Goal: Task Accomplishment & Management: Use online tool/utility

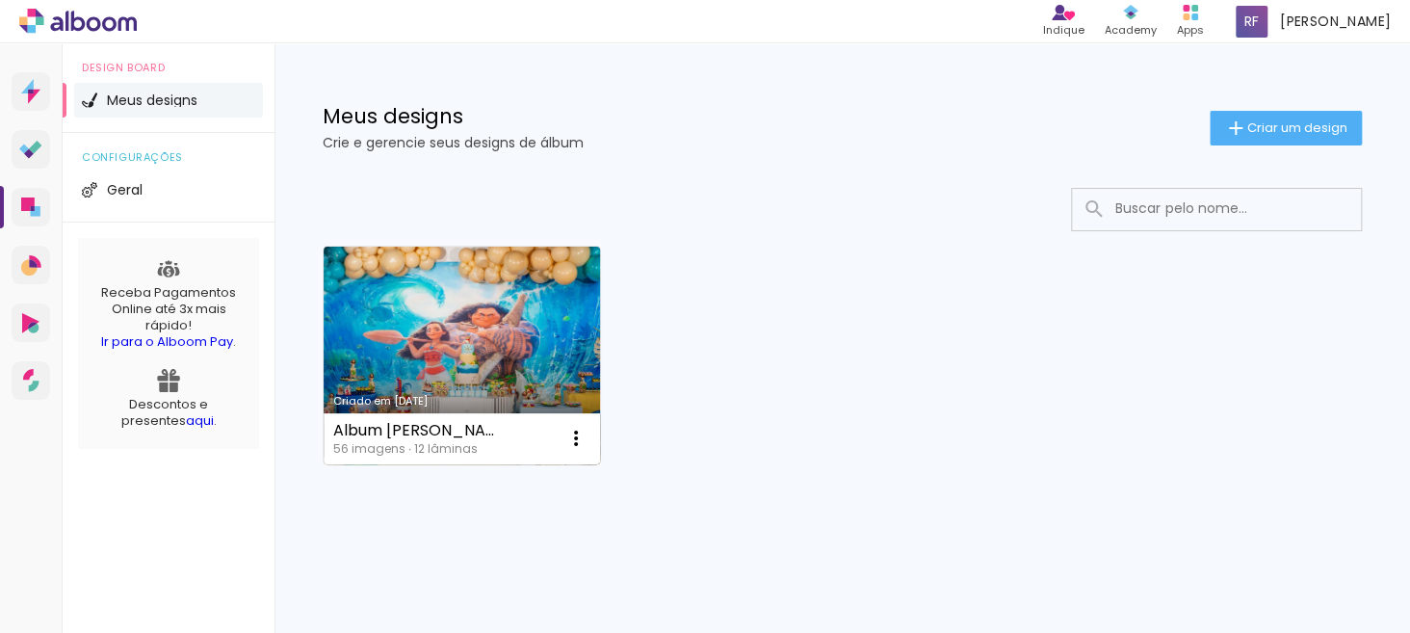
click at [572, 345] on link "Criado em [DATE]" at bounding box center [462, 356] width 276 height 218
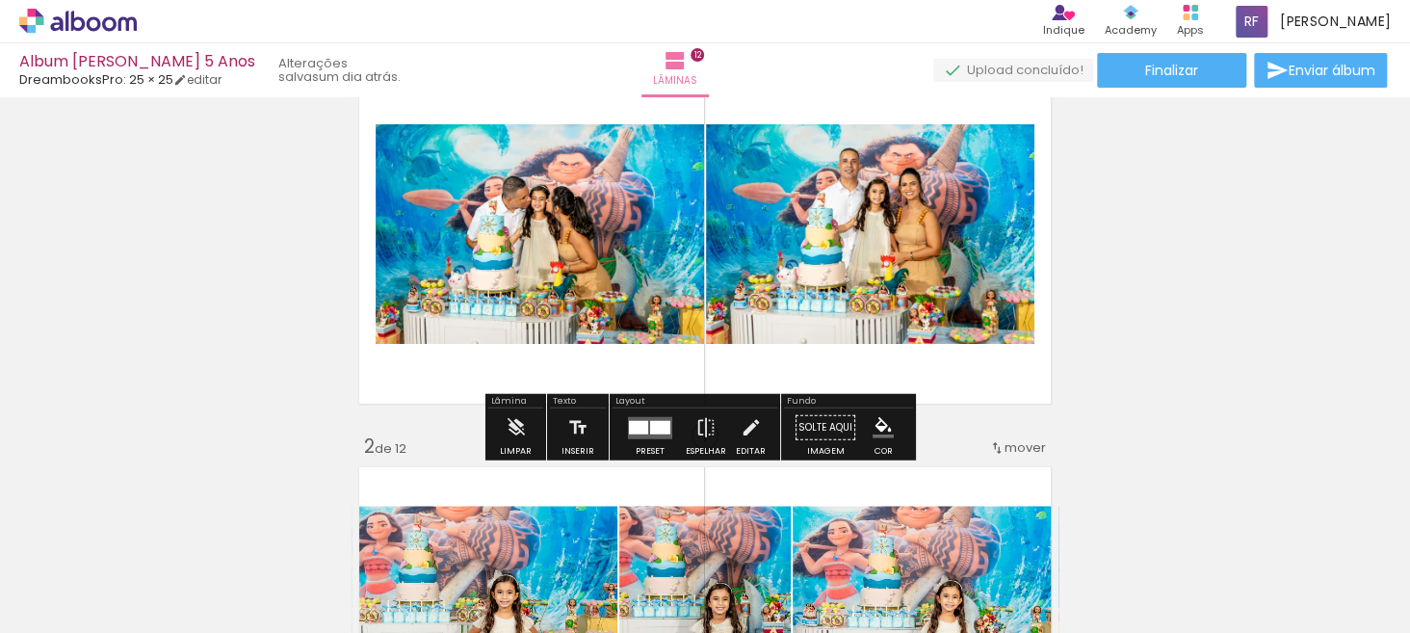
scroll to position [193, 0]
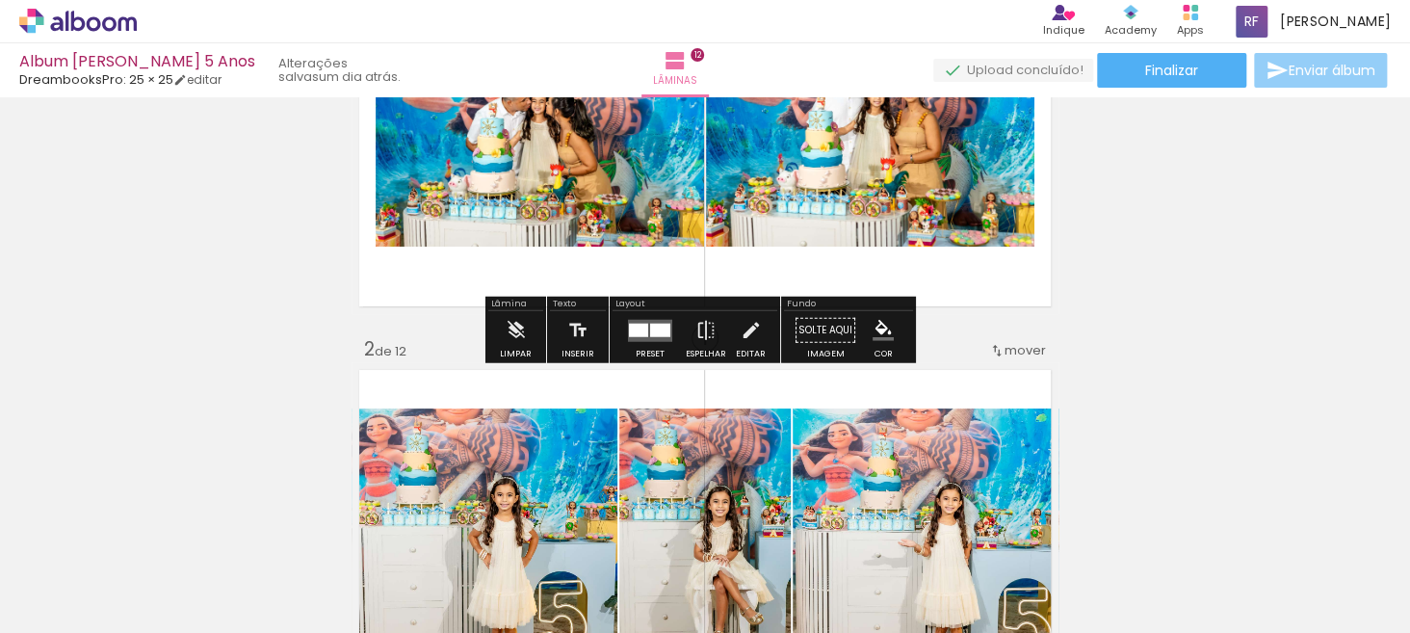
click at [1313, 68] on span "Enviar álbum" at bounding box center [1331, 70] width 87 height 13
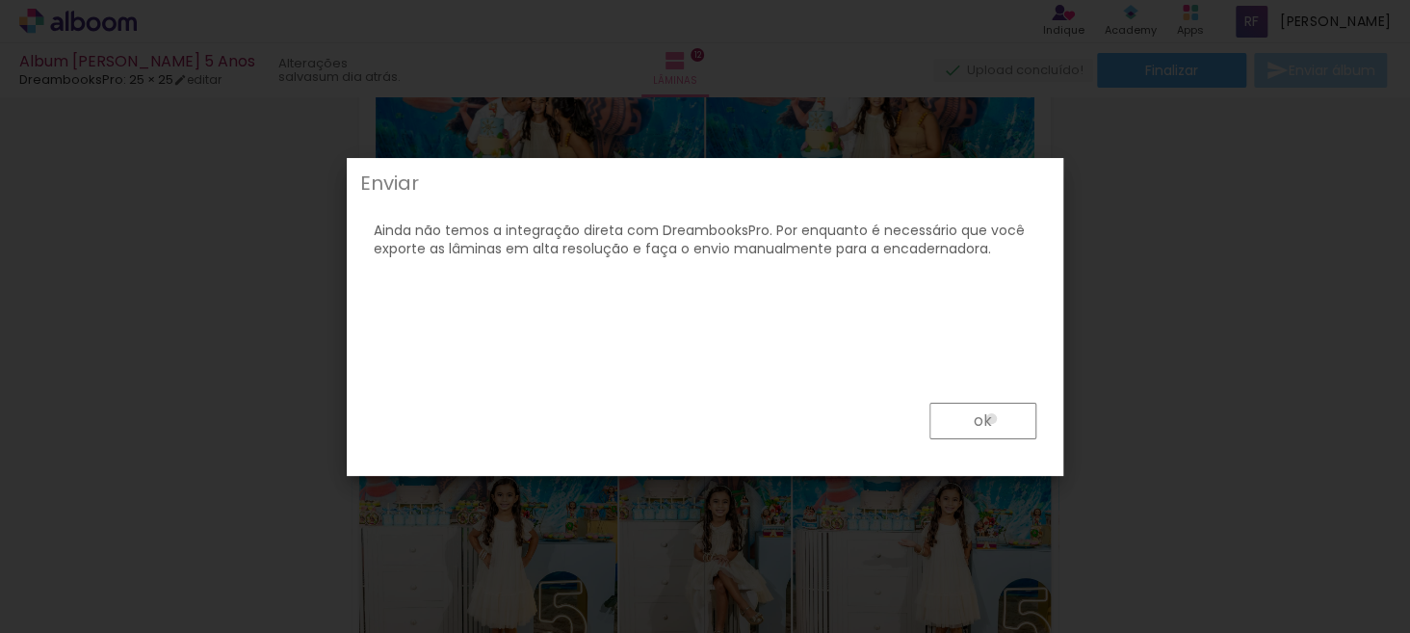
click at [992, 419] on paper-button "ok" at bounding box center [982, 420] width 107 height 37
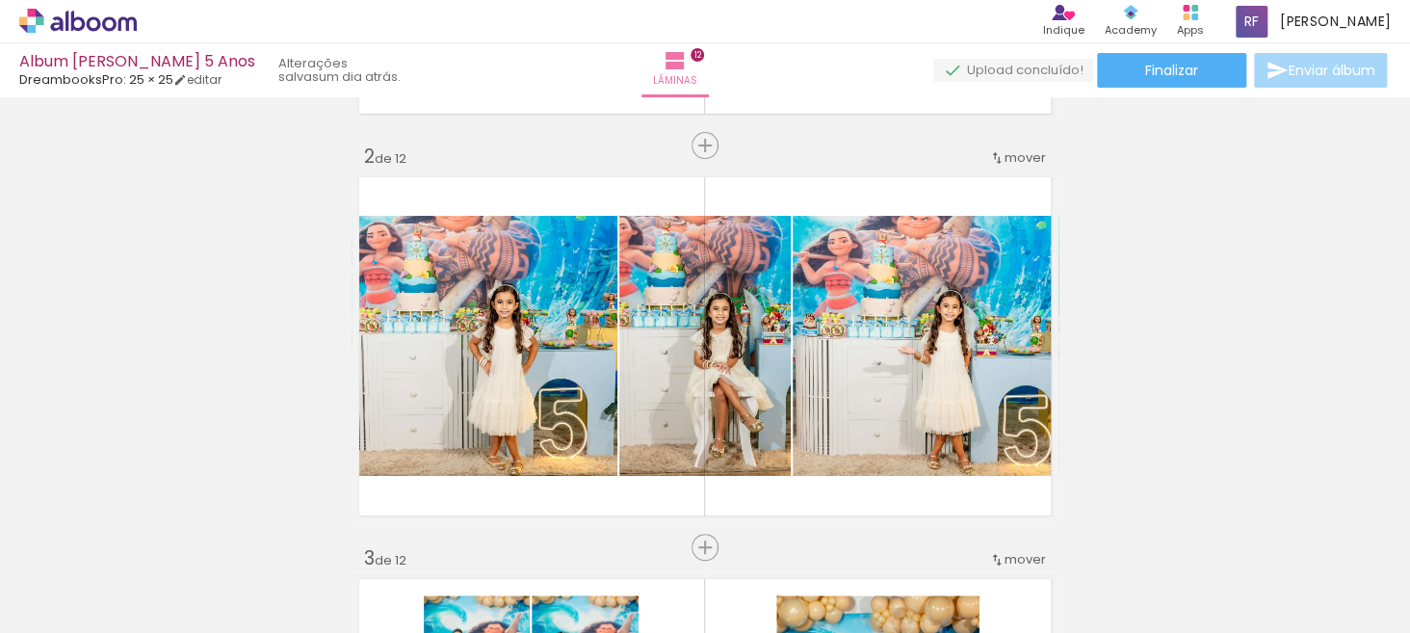
scroll to position [0, 0]
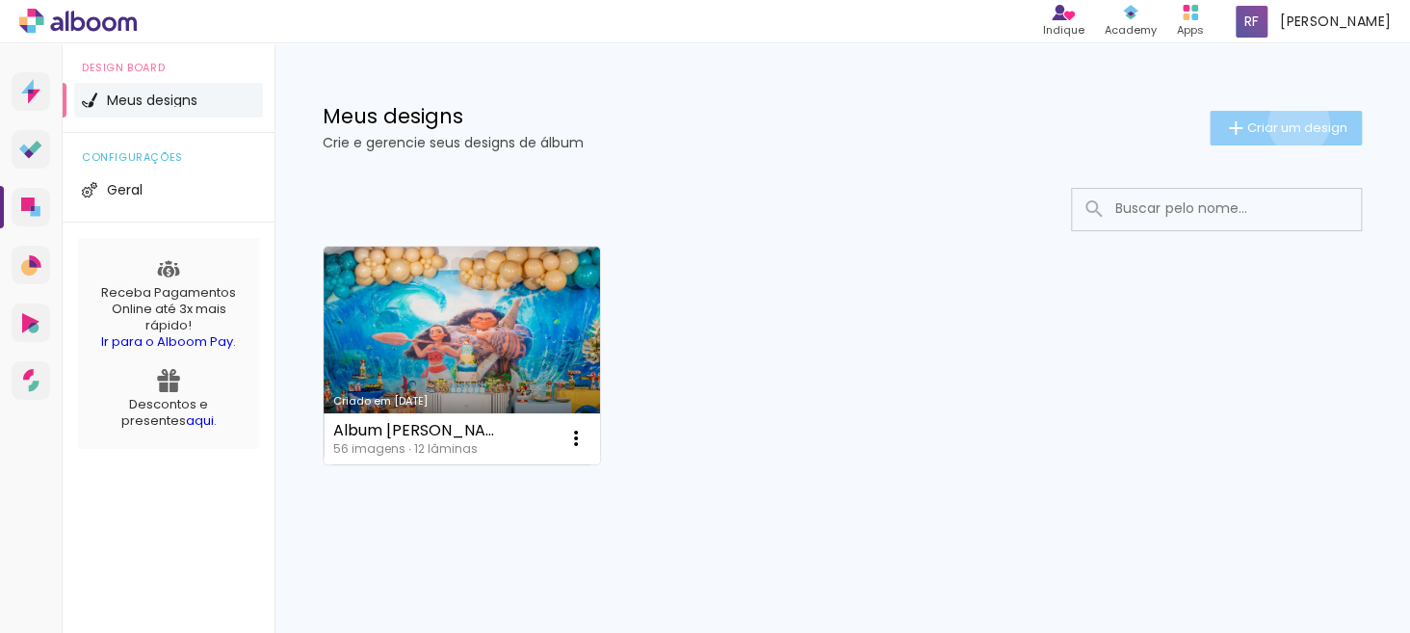
click at [1280, 123] on span "Criar um design" at bounding box center [1297, 127] width 100 height 13
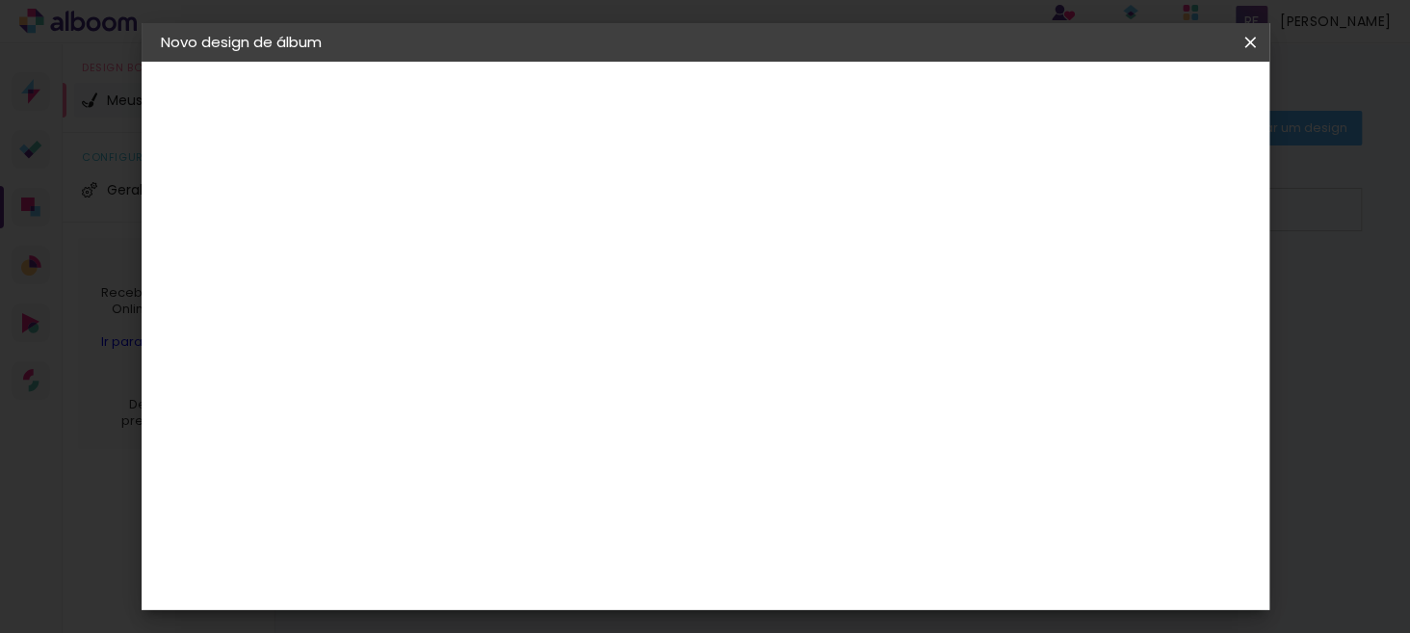
click at [476, 249] on input at bounding box center [476, 259] width 0 height 30
type input "5 Anos Aurora"
type paper-input "5 Anos Aurora"
click at [673, 99] on paper-button "Avançar" at bounding box center [626, 102] width 94 height 33
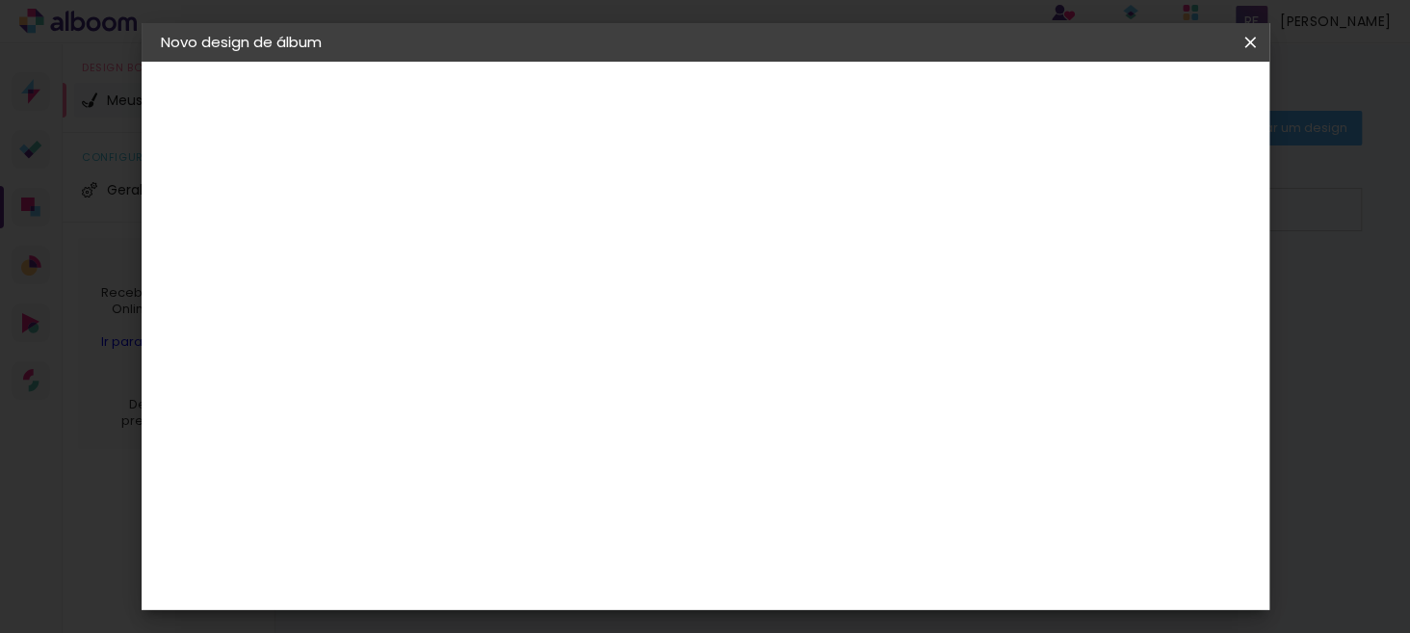
click at [531, 373] on div "Evidence" at bounding box center [496, 380] width 68 height 15
click at [0, 0] on slot "Avançar" at bounding box center [0, 0] width 0 height 0
click at [574, 350] on div at bounding box center [525, 351] width 98 height 2
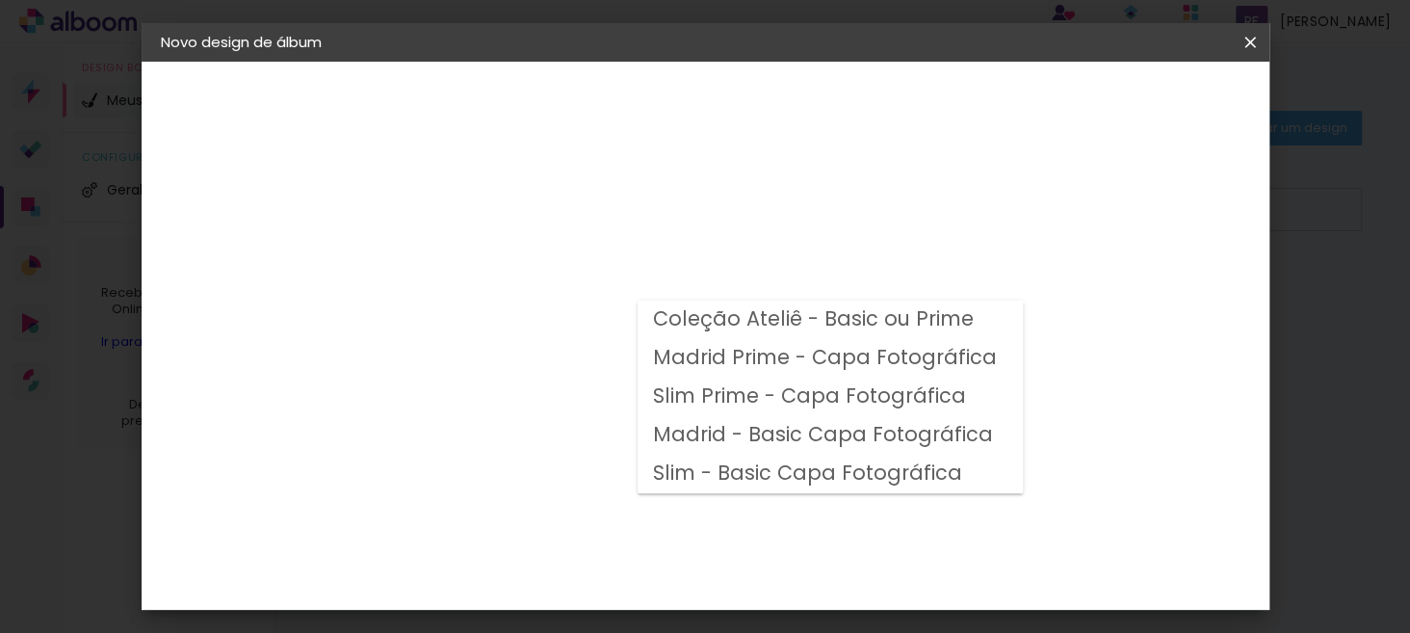
click at [0, 0] on slot "Slim - Basic Capa Fotográfica" at bounding box center [0, 0] width 0 height 0
type input "Slim - Basic Capa Fotográfica"
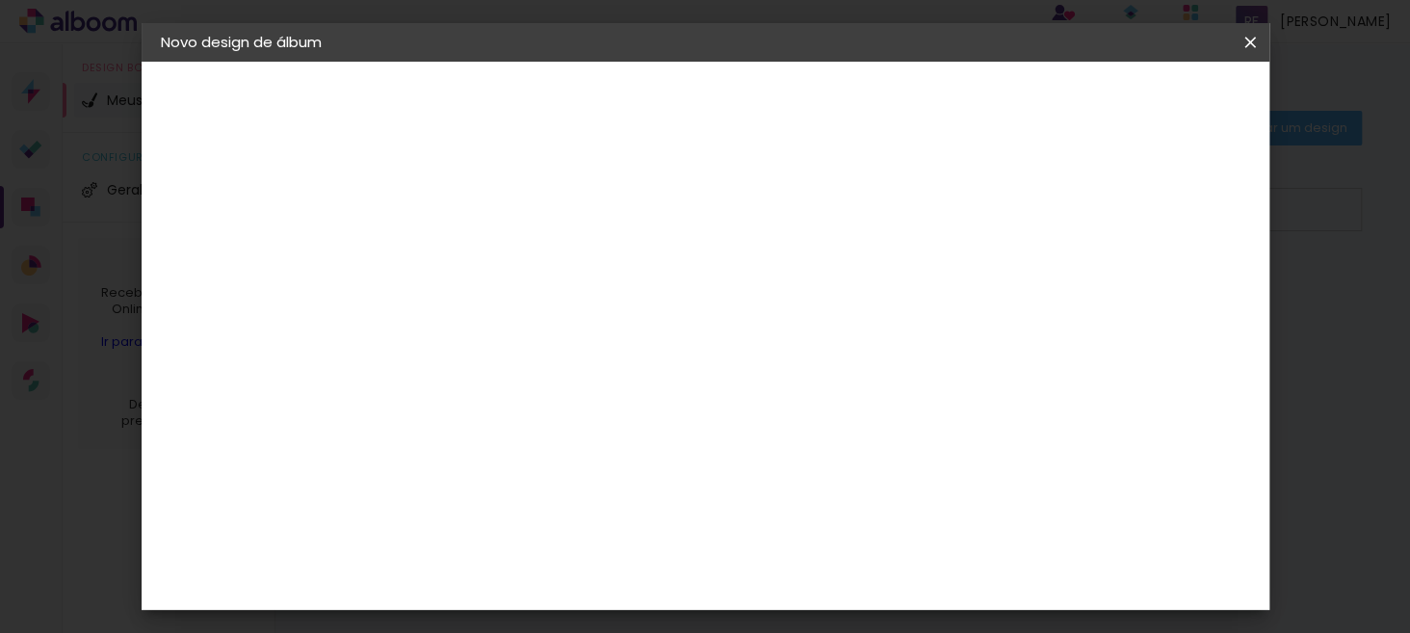
scroll to position [385, 0]
click at [606, 417] on span "25 × 25" at bounding box center [561, 442] width 90 height 51
click at [790, 112] on paper-button "Avançar" at bounding box center [742, 102] width 94 height 33
click at [753, 212] on div at bounding box center [744, 207] width 17 height 17
type paper-checkbox "on"
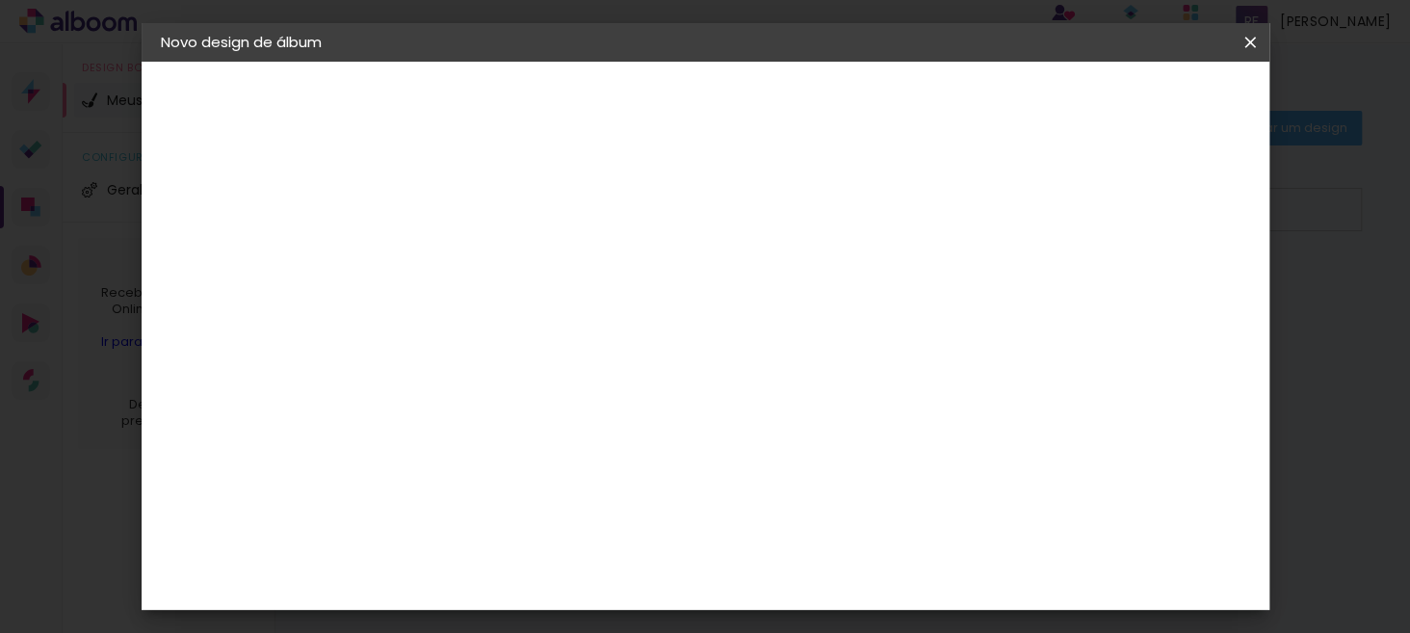
click at [861, 105] on span "Iniciar design" at bounding box center [832, 108] width 58 height 27
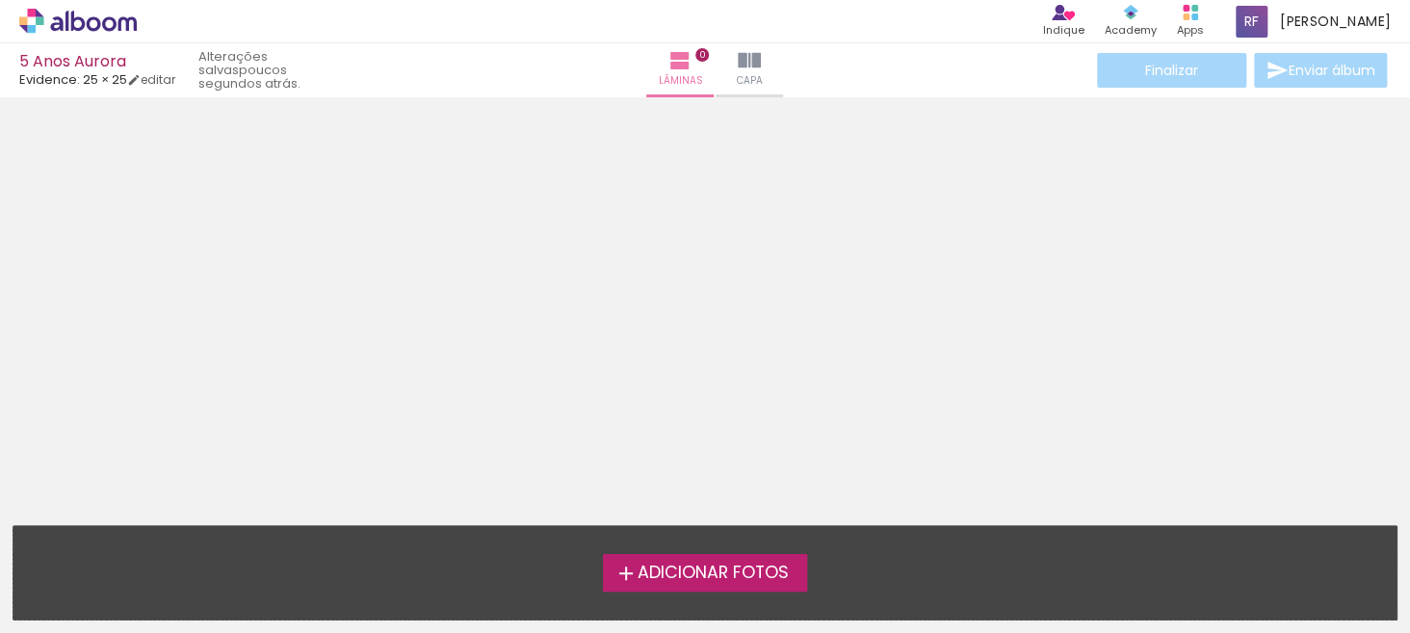
click at [1273, 70] on div "Finalizar Enviar álbum" at bounding box center [1242, 70] width 298 height 35
click at [743, 72] on span "Capa" at bounding box center [750, 80] width 26 height 17
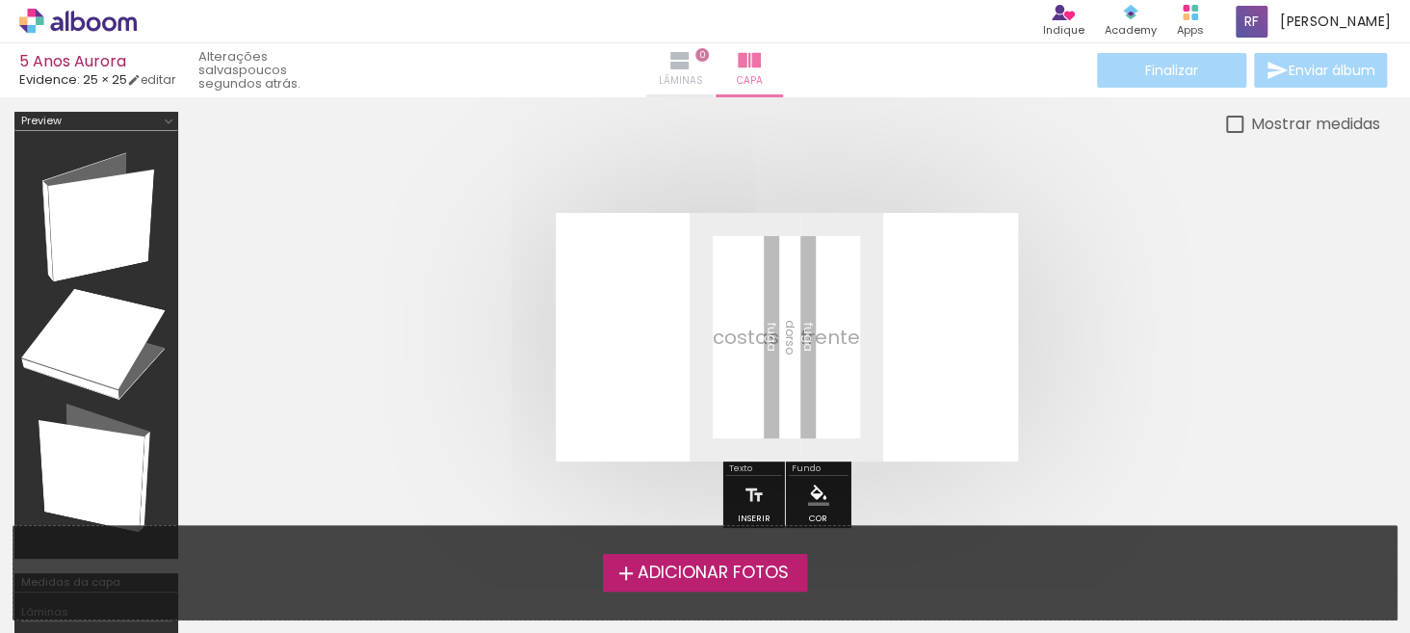
click at [676, 71] on iron-icon at bounding box center [679, 60] width 23 height 23
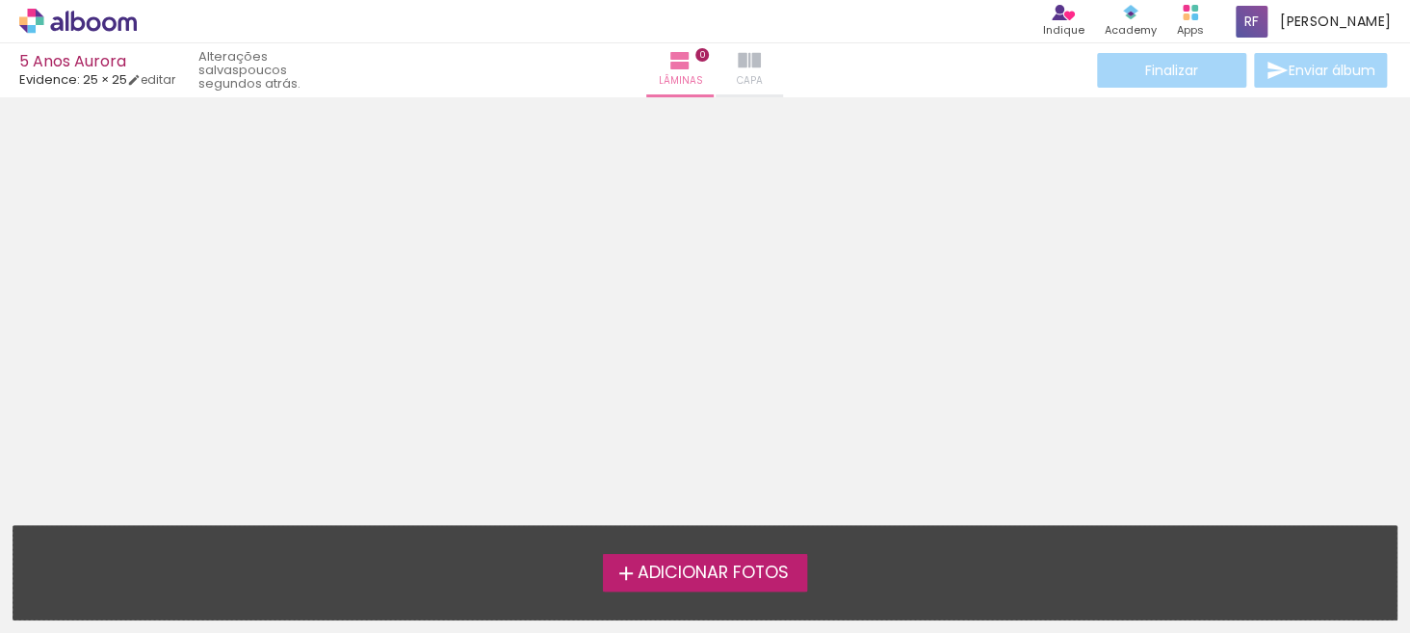
click at [737, 76] on span "Capa" at bounding box center [750, 80] width 26 height 17
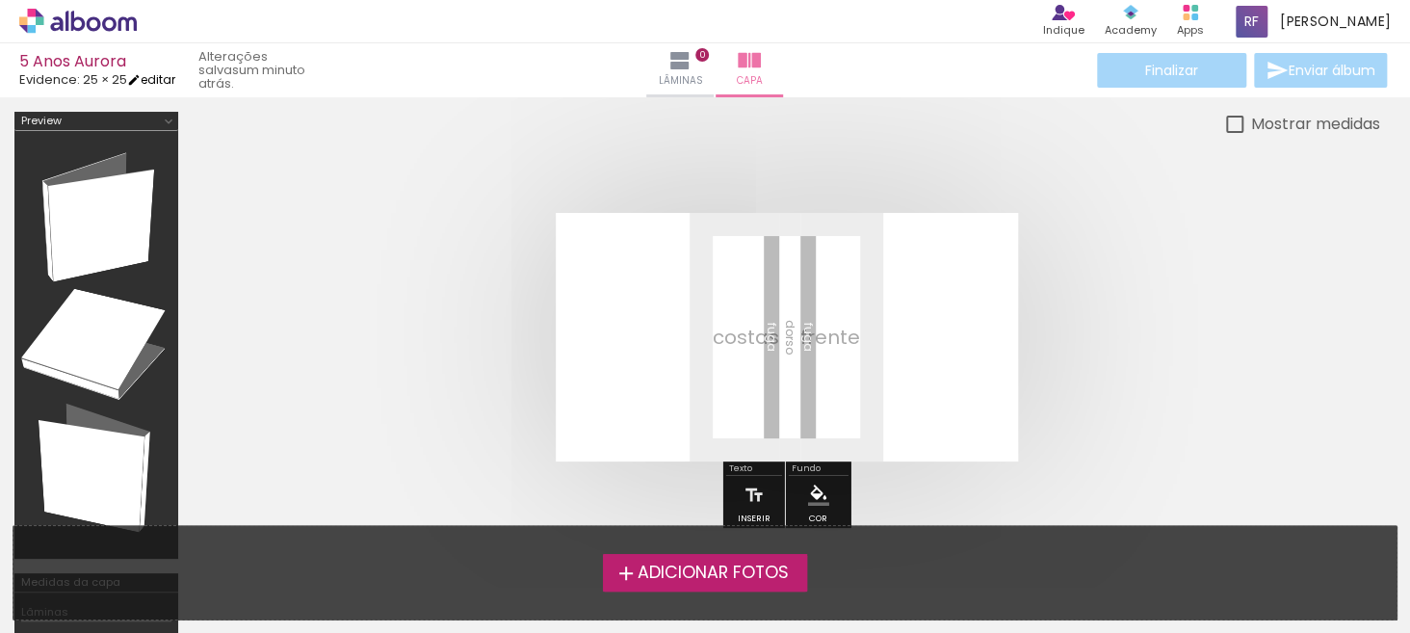
click at [141, 78] on iron-icon at bounding box center [133, 79] width 13 height 13
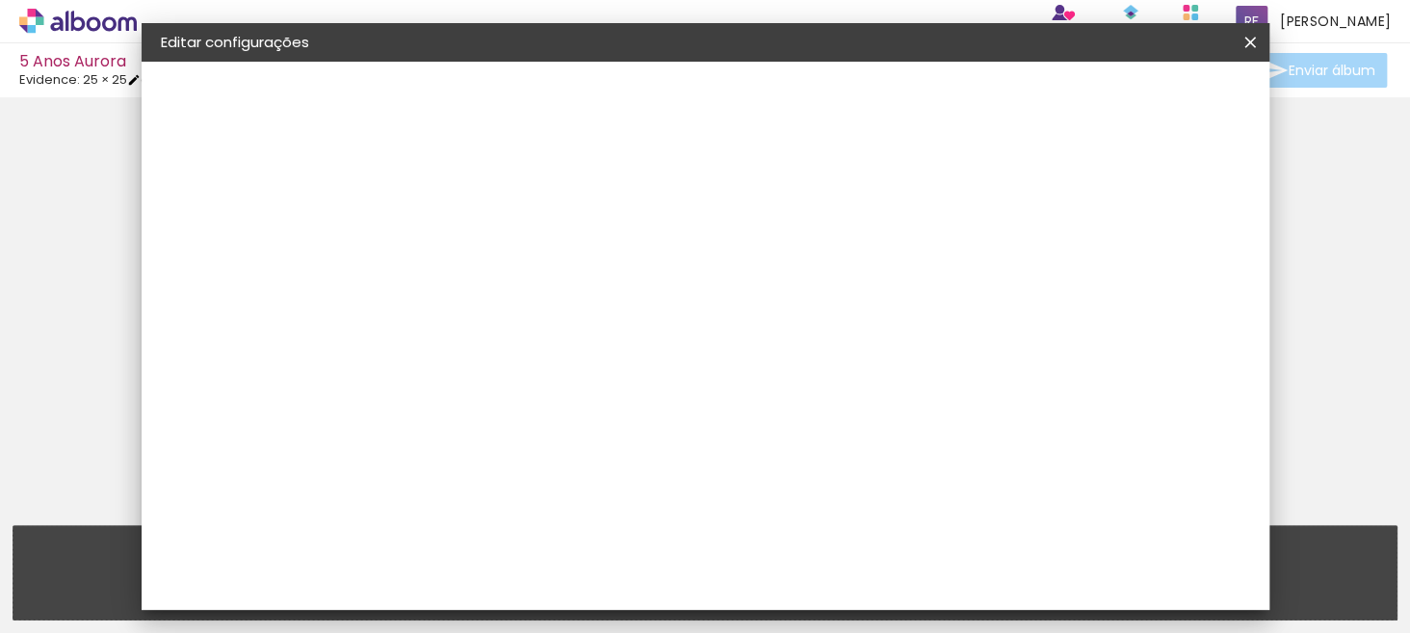
type input "5 Anos Aurora"
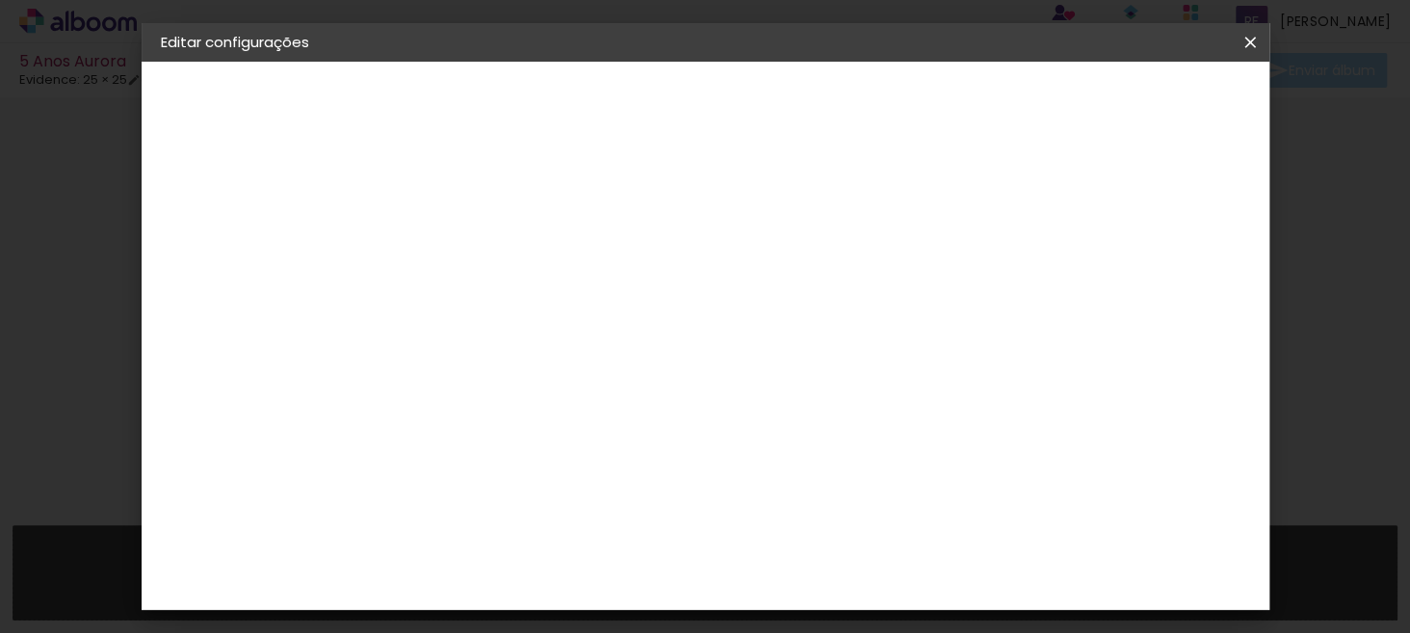
click at [0, 0] on slot "5 Anos Aurora" at bounding box center [0, 0] width 0 height 0
click at [236, 200] on div "2. Especificações" at bounding box center [266, 197] width 211 height 23
click at [673, 113] on paper-button "Avançar" at bounding box center [626, 102] width 94 height 33
click at [572, 551] on paper-item "Evidence" at bounding box center [525, 572] width 208 height 42
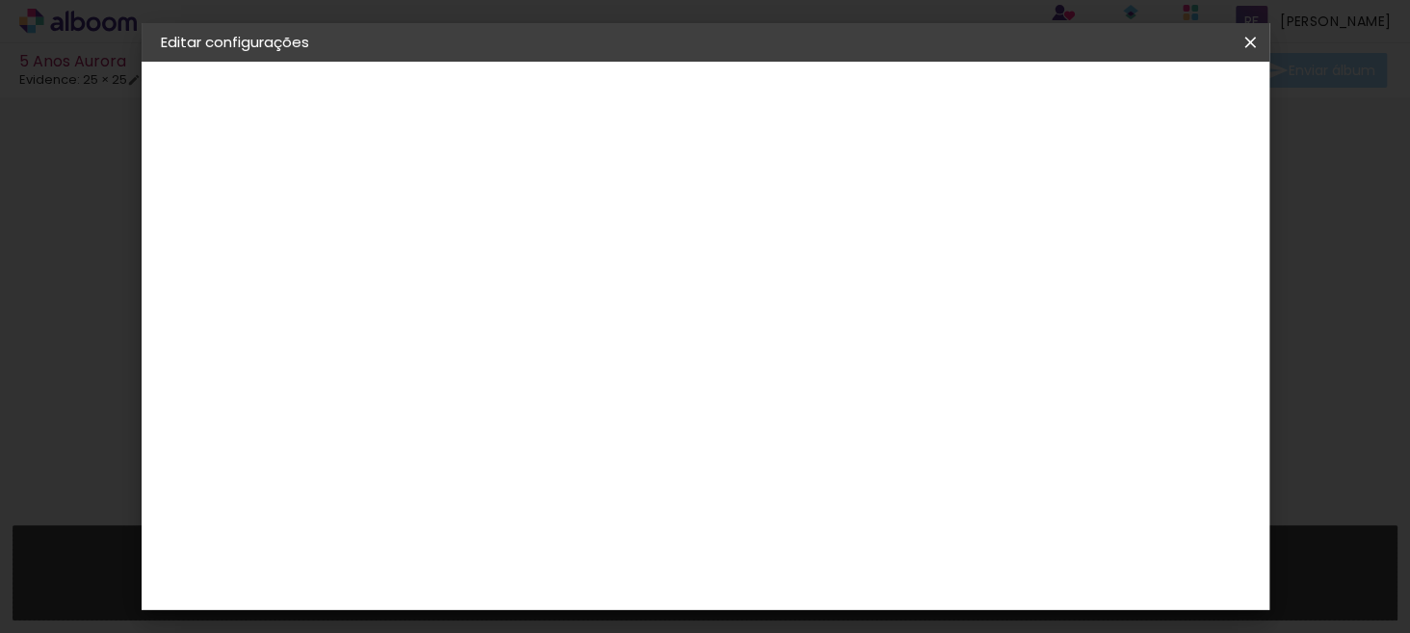
click at [836, 115] on paper-button "Avançar" at bounding box center [788, 102] width 94 height 33
click at [581, 312] on paper-input-container "Linha" at bounding box center [525, 336] width 112 height 49
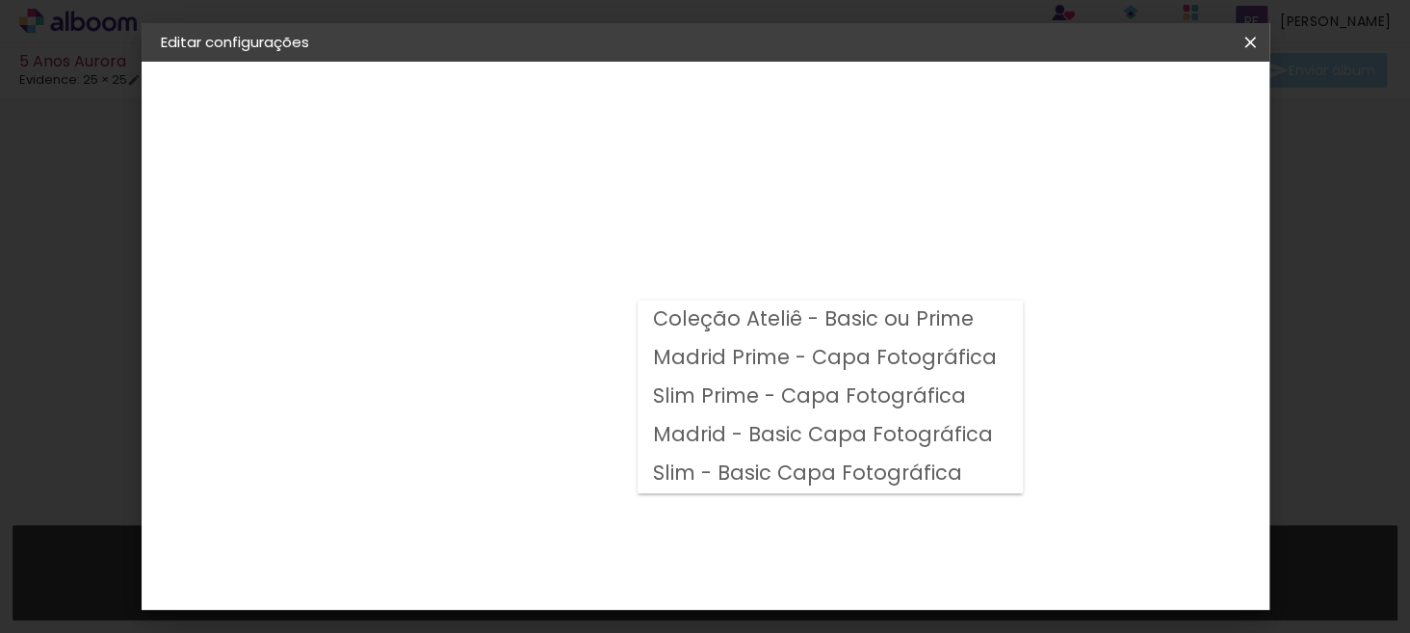
click at [0, 0] on slot "Slim Prime - Capa Fotográfica" at bounding box center [0, 0] width 0 height 0
type input "Slim Prime - Capa Fotográfica"
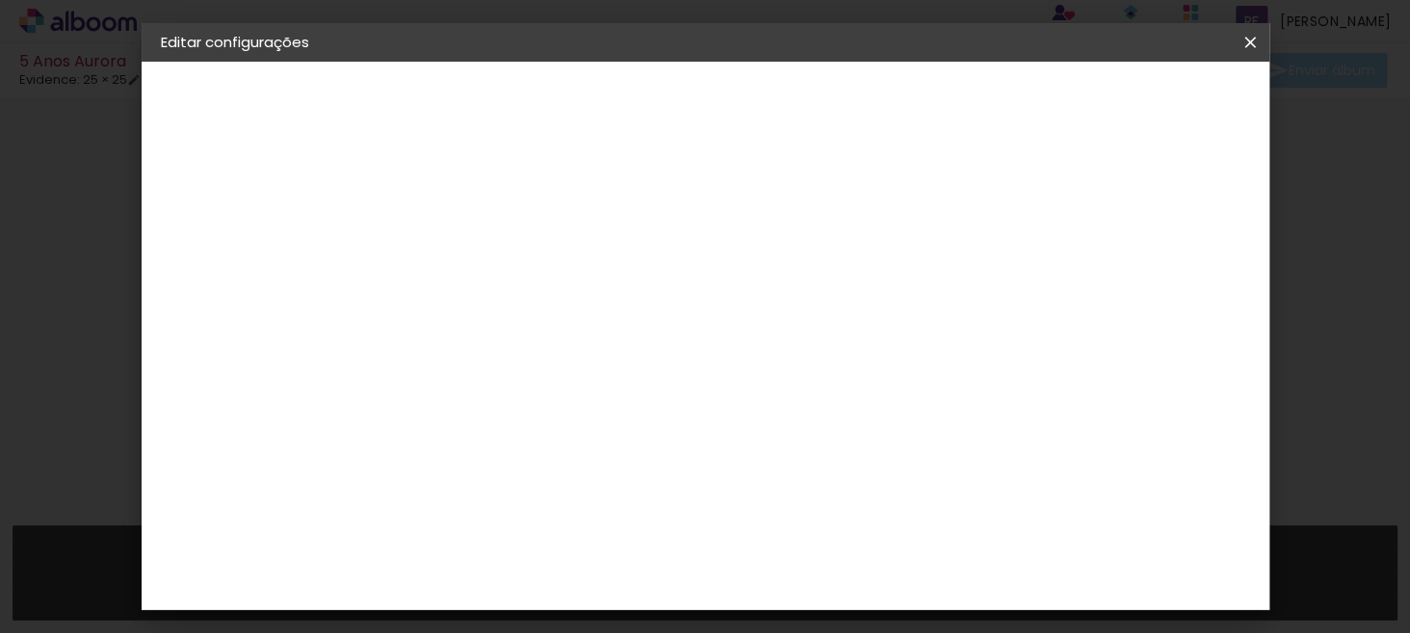
scroll to position [289, 0]
click at [606, 513] on span "25 × 25" at bounding box center [561, 538] width 90 height 51
click at [790, 86] on paper-button "Avançar" at bounding box center [742, 102] width 94 height 33
drag, startPoint x: 1184, startPoint y: 102, endPoint x: 1128, endPoint y: 222, distance: 133.1
click at [910, 222] on div "mm Mostrar sangria 25.4 cm Largura da página 25.4 cm Altura 50.8 cm Largura da …" at bounding box center [651, 144] width 518 height 164
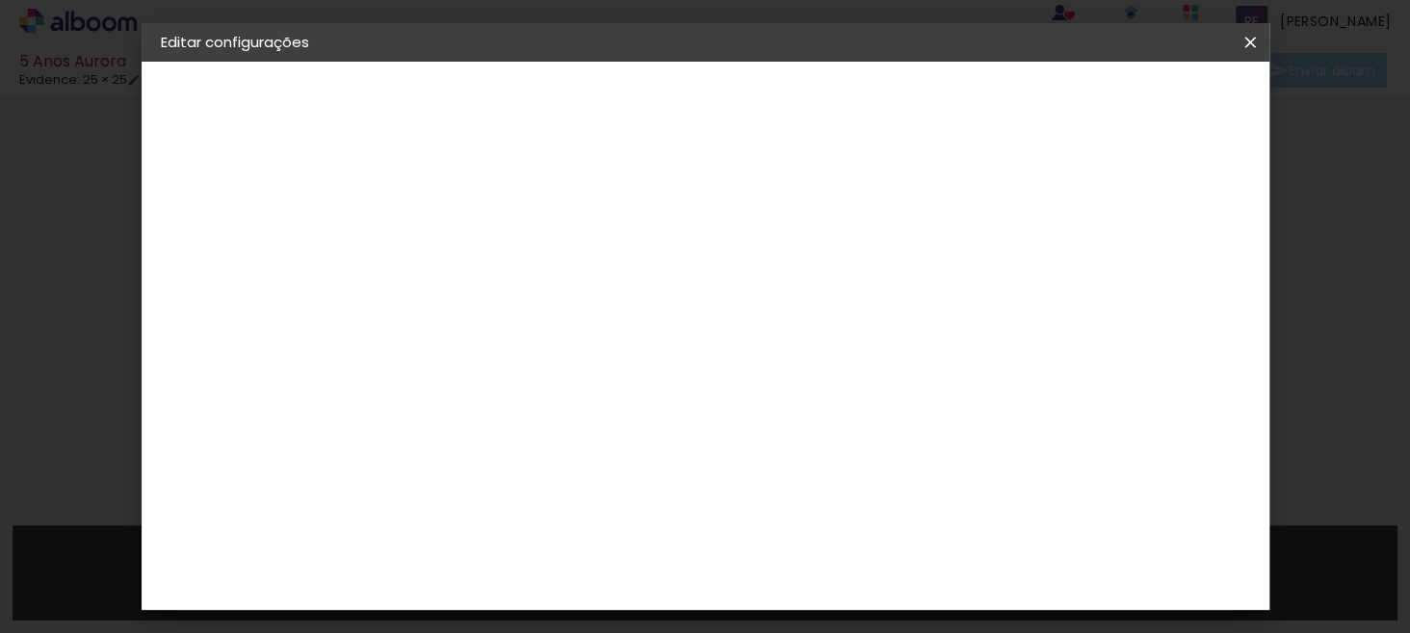
click at [753, 211] on div at bounding box center [744, 207] width 17 height 17
type paper-checkbox "on"
click at [881, 90] on paper-button "Salvar configurações" at bounding box center [812, 109] width 137 height 46
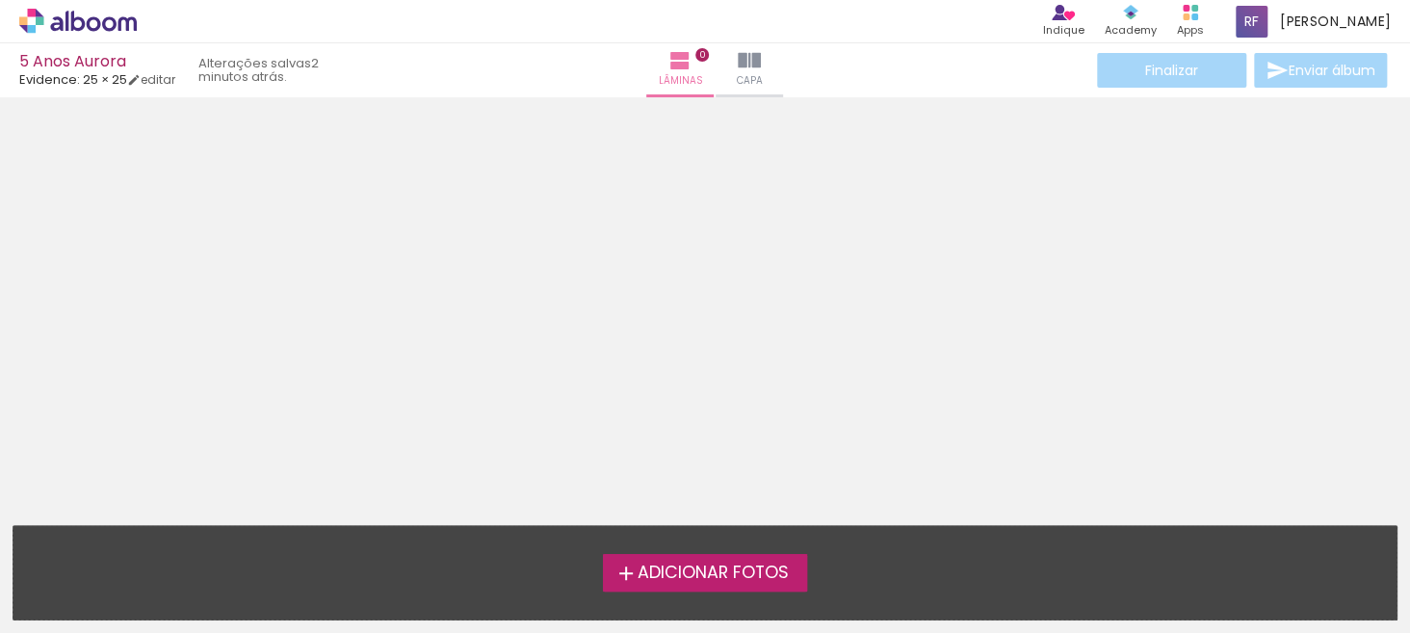
scroll to position [61, 0]
